Goal: Task Accomplishment & Management: Use online tool/utility

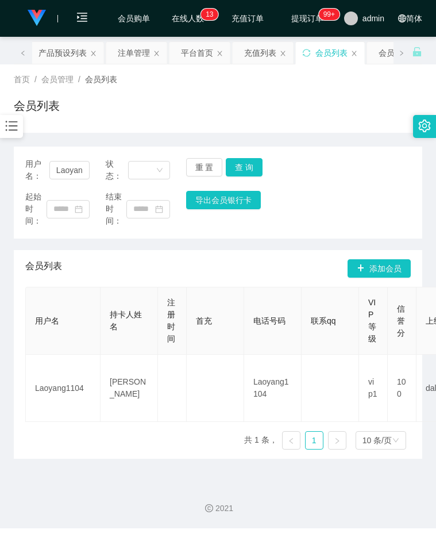
click at [20, 135] on div at bounding box center [11, 126] width 23 height 23
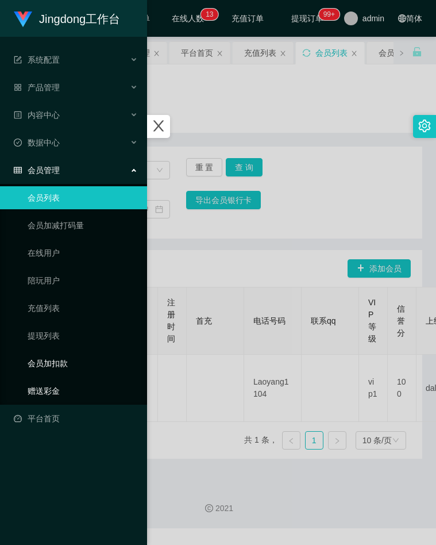
drag, startPoint x: 53, startPoint y: 386, endPoint x: 91, endPoint y: 373, distance: 39.5
click at [53, 386] on link "赠送彩金" at bounding box center [83, 391] width 110 height 23
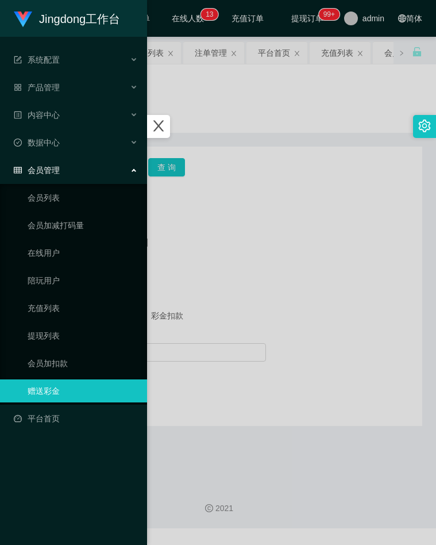
click at [220, 160] on div at bounding box center [218, 272] width 436 height 545
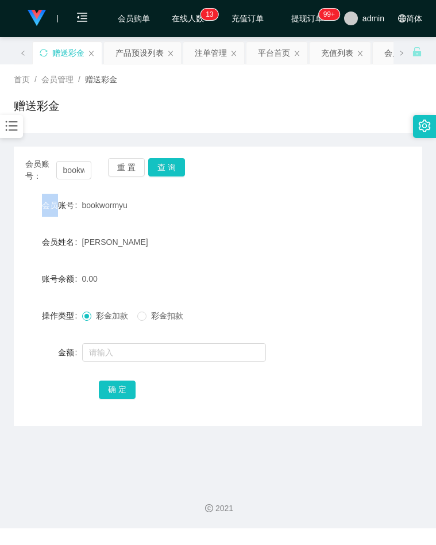
click at [220, 160] on div "会员账号： bookwormyu 重 置 查 询" at bounding box center [218, 170] width 409 height 24
click at [65, 173] on input "bookwormyu" at bounding box center [74, 170] width 36 height 18
paste input "82993508"
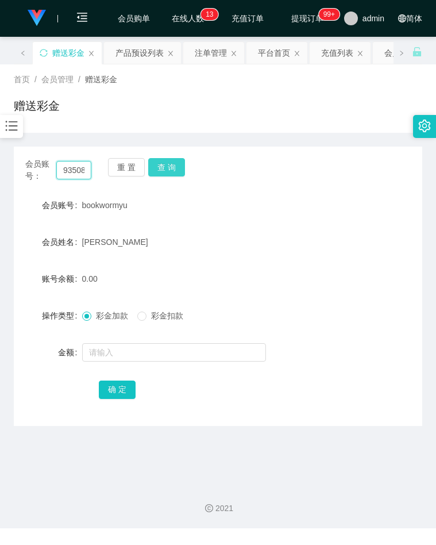
type input "82993508"
click at [174, 167] on button "查 询" at bounding box center [166, 167] width 37 height 18
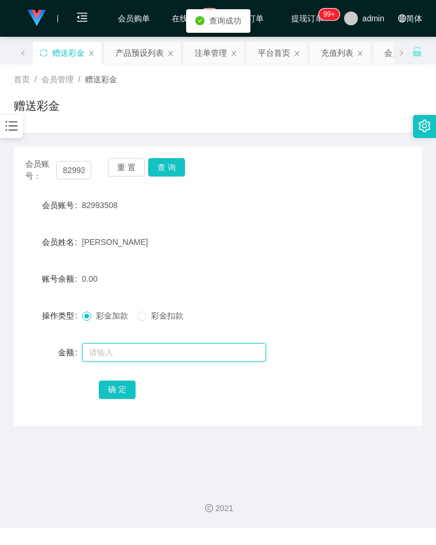
click at [117, 352] on input "text" at bounding box center [174, 352] width 184 height 18
type input "300"
click at [113, 386] on button "确 定" at bounding box center [117, 390] width 37 height 18
